Goal: Information Seeking & Learning: Learn about a topic

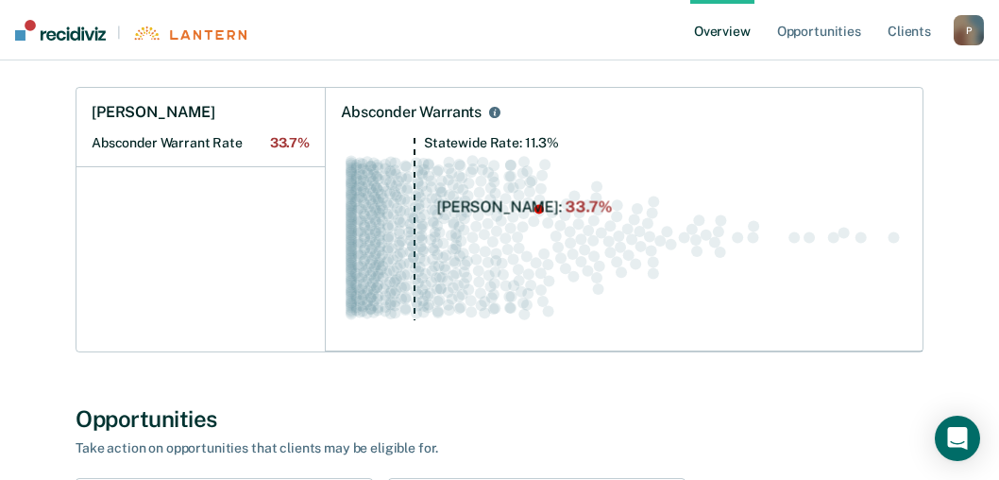
scroll to position [237, 0]
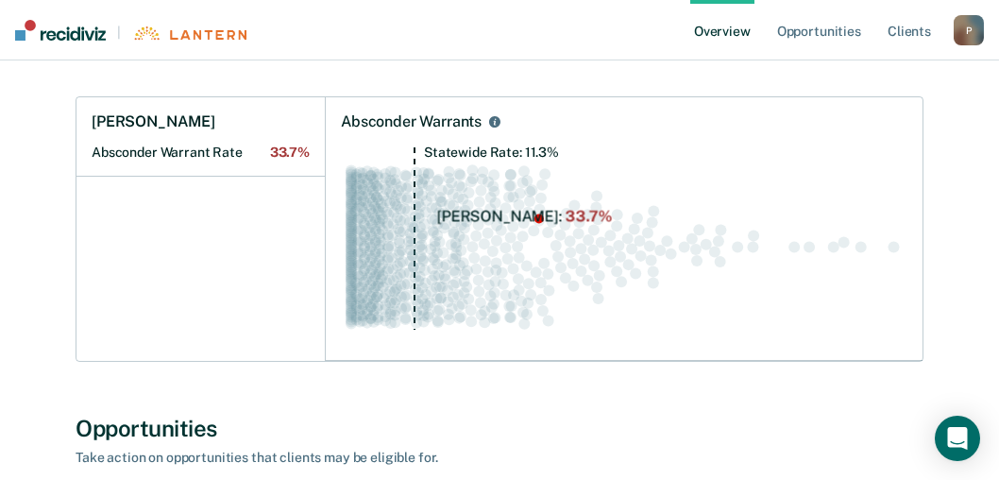
click at [485, 179] on circle "Swarm plot of all absconder warrant rates in the state for ALL caseloads, highl…" at bounding box center [487, 181] width 11 height 11
click at [465, 219] on circle "Swarm plot of all absconder warrant rates in the state for ALL caseloads, highl…" at bounding box center [468, 216] width 11 height 11
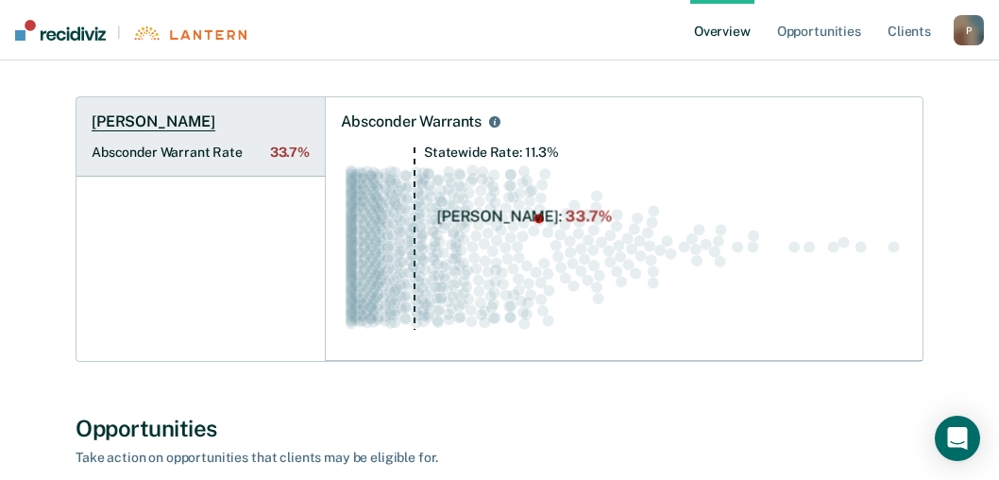
click at [194, 144] on Rate "Absconder Warrant Rate 33.7%" at bounding box center [201, 152] width 218 height 16
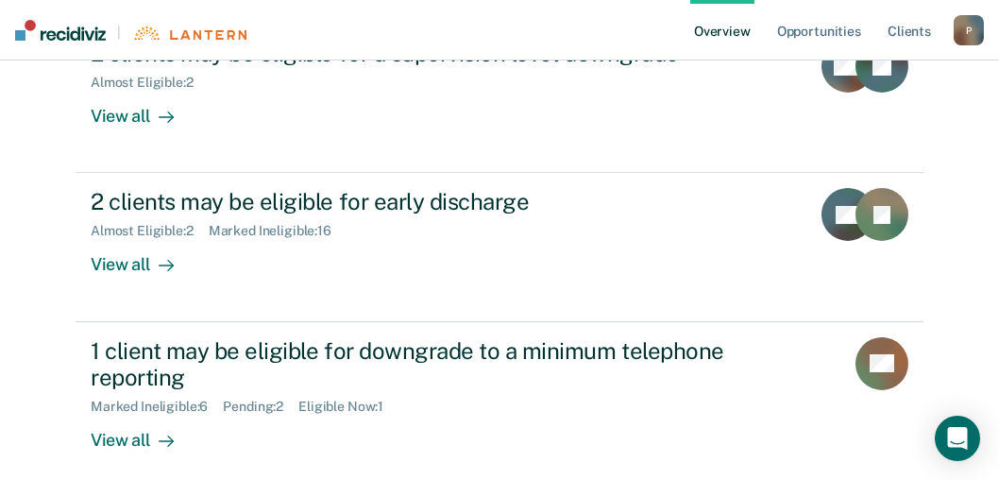
scroll to position [718, 0]
